Goal: Transaction & Acquisition: Purchase product/service

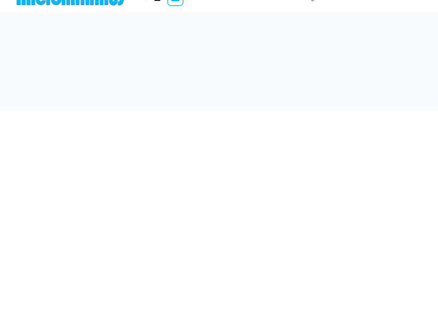
scroll to position [91, 0]
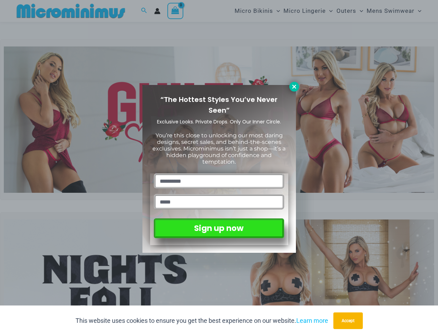
click at [292, 90] on button at bounding box center [294, 87] width 10 height 10
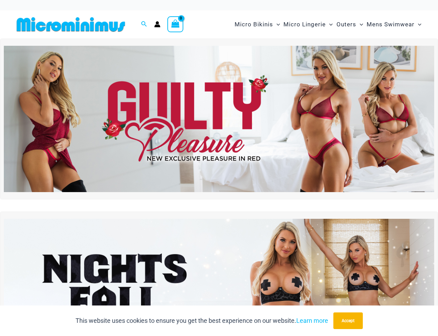
scroll to position [0, 0]
click at [193, 192] on img at bounding box center [219, 119] width 430 height 146
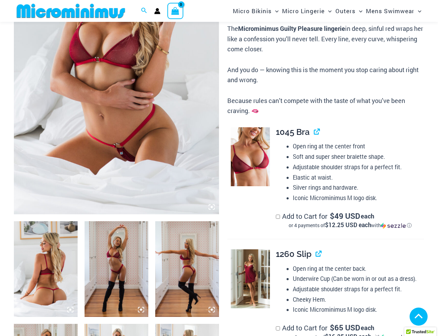
scroll to position [551, 0]
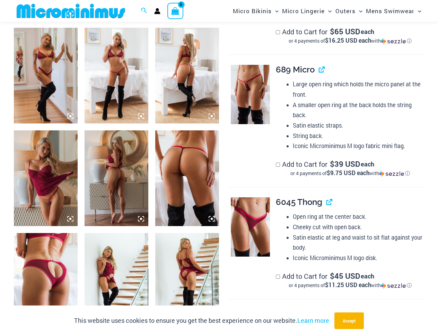
click at [140, 114] on icon at bounding box center [141, 116] width 6 height 6
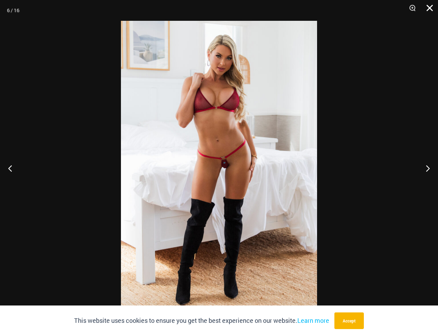
click at [429, 8] on button "Close" at bounding box center [427, 10] width 17 height 21
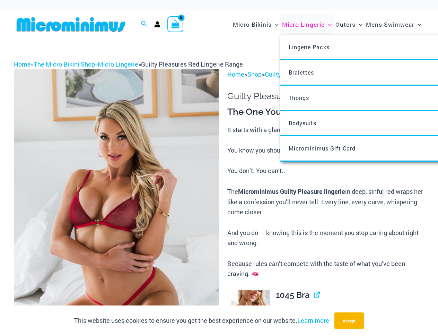
scroll to position [0, 0]
click at [312, 33] on span "Micro Lingerie" at bounding box center [303, 25] width 43 height 18
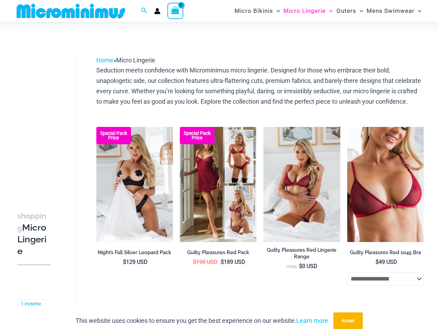
scroll to position [178, 0]
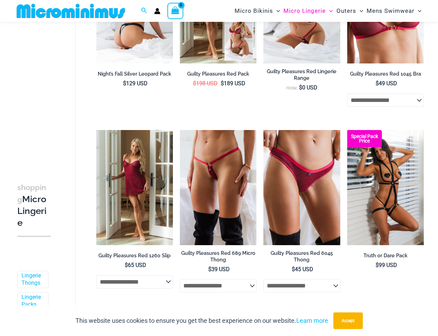
click at [122, 47] on img at bounding box center [134, 5] width 77 height 115
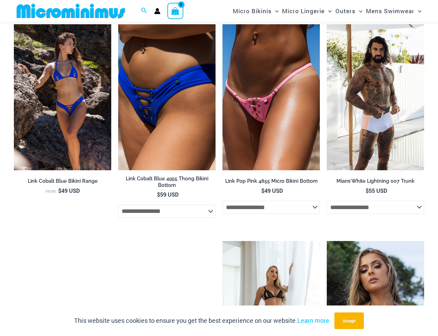
scroll to position [1085, 0]
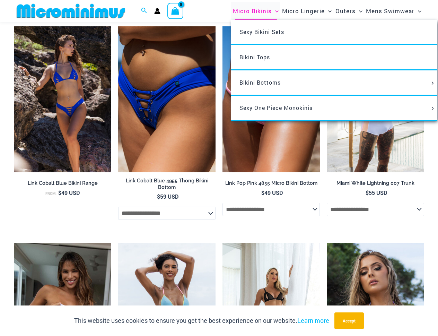
click at [260, 9] on span "Micro Bikinis" at bounding box center [252, 11] width 39 height 18
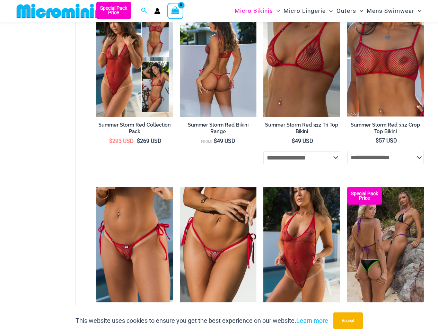
scroll to position [1328, 0]
